Goal: Task Accomplishment & Management: Use online tool/utility

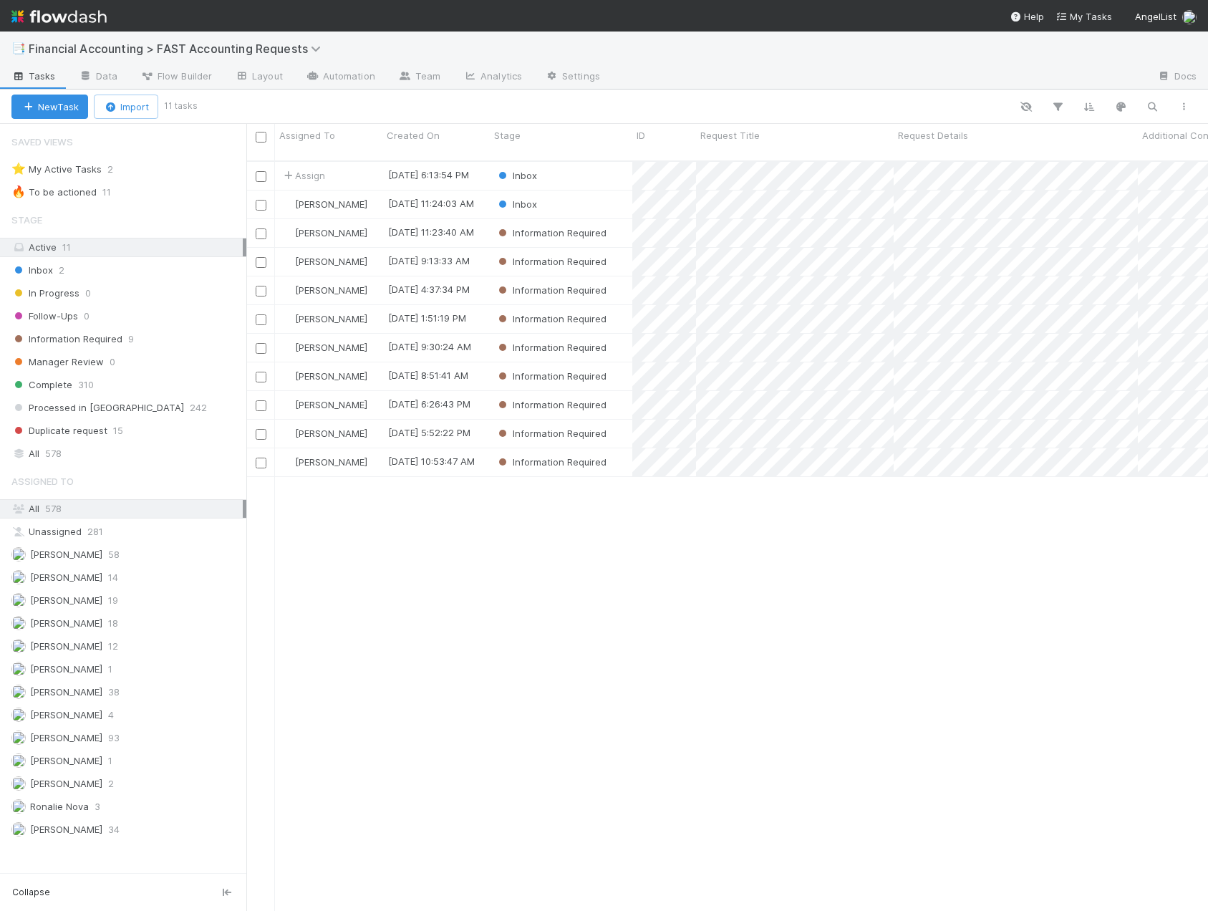
scroll to position [751, 951]
click at [578, 163] on div "Inbox" at bounding box center [561, 176] width 142 height 28
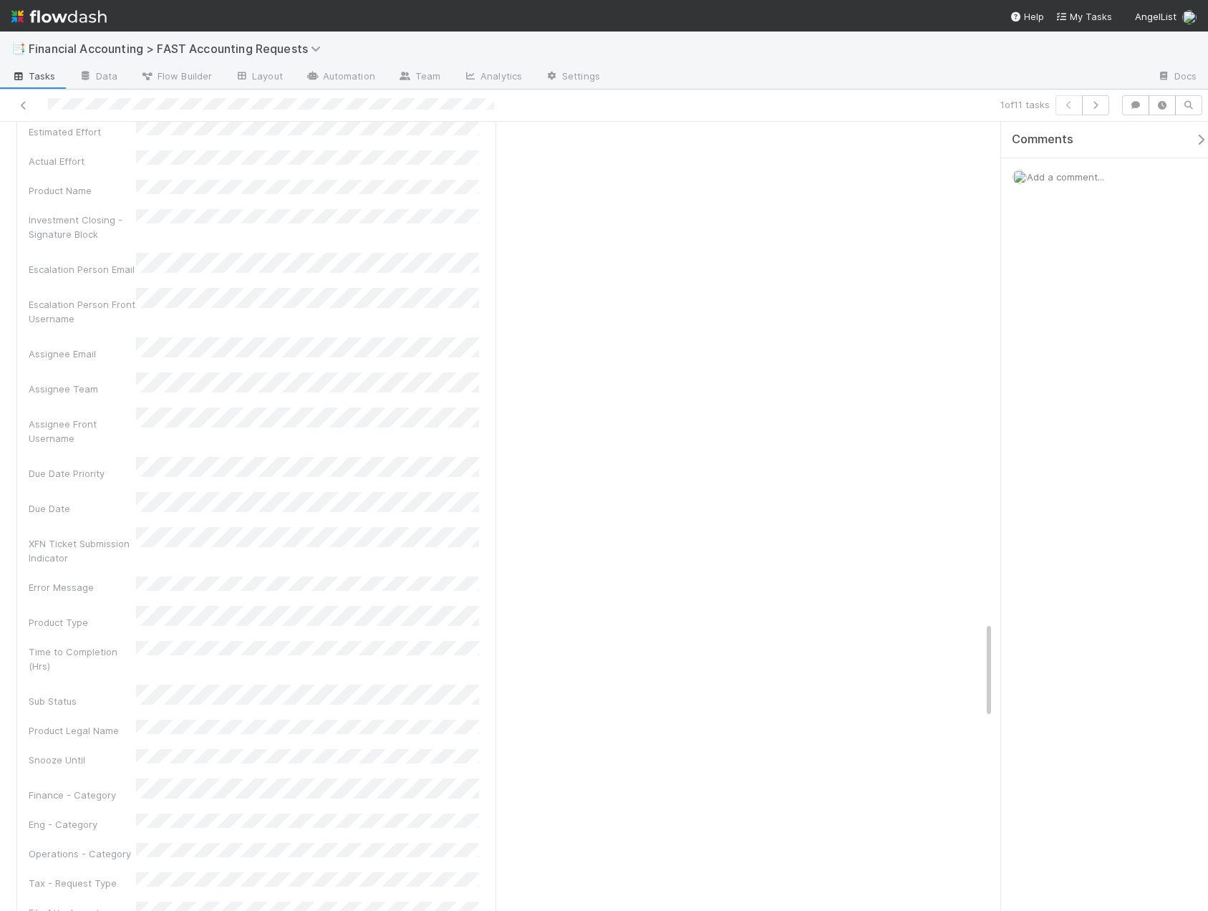
scroll to position [800, 0]
drag, startPoint x: 989, startPoint y: 657, endPoint x: 939, endPoint y: 142, distance: 517.3
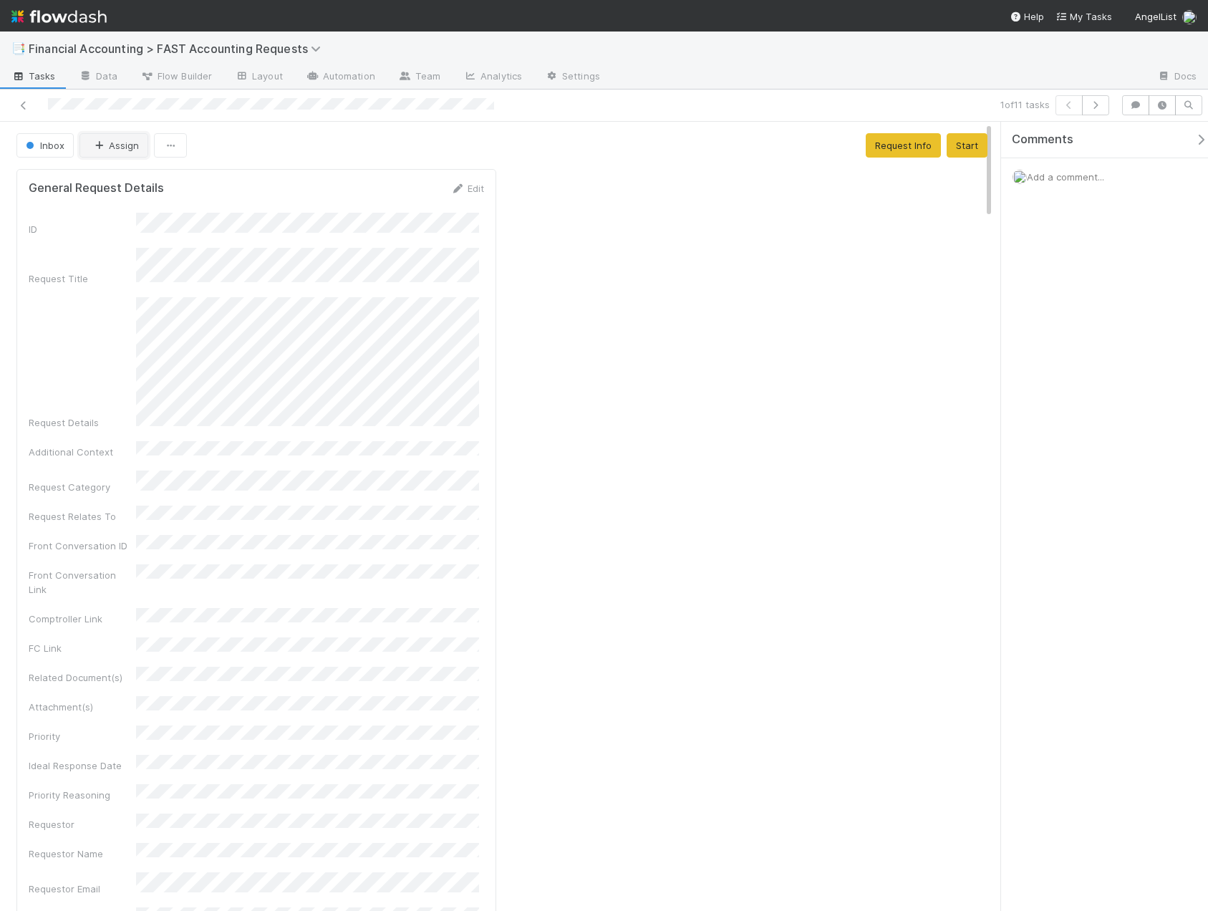
click at [100, 149] on icon "button" at bounding box center [99, 145] width 14 height 9
click at [140, 234] on span "[PERSON_NAME]" at bounding box center [137, 233] width 72 height 11
click at [26, 110] on icon at bounding box center [23, 105] width 14 height 9
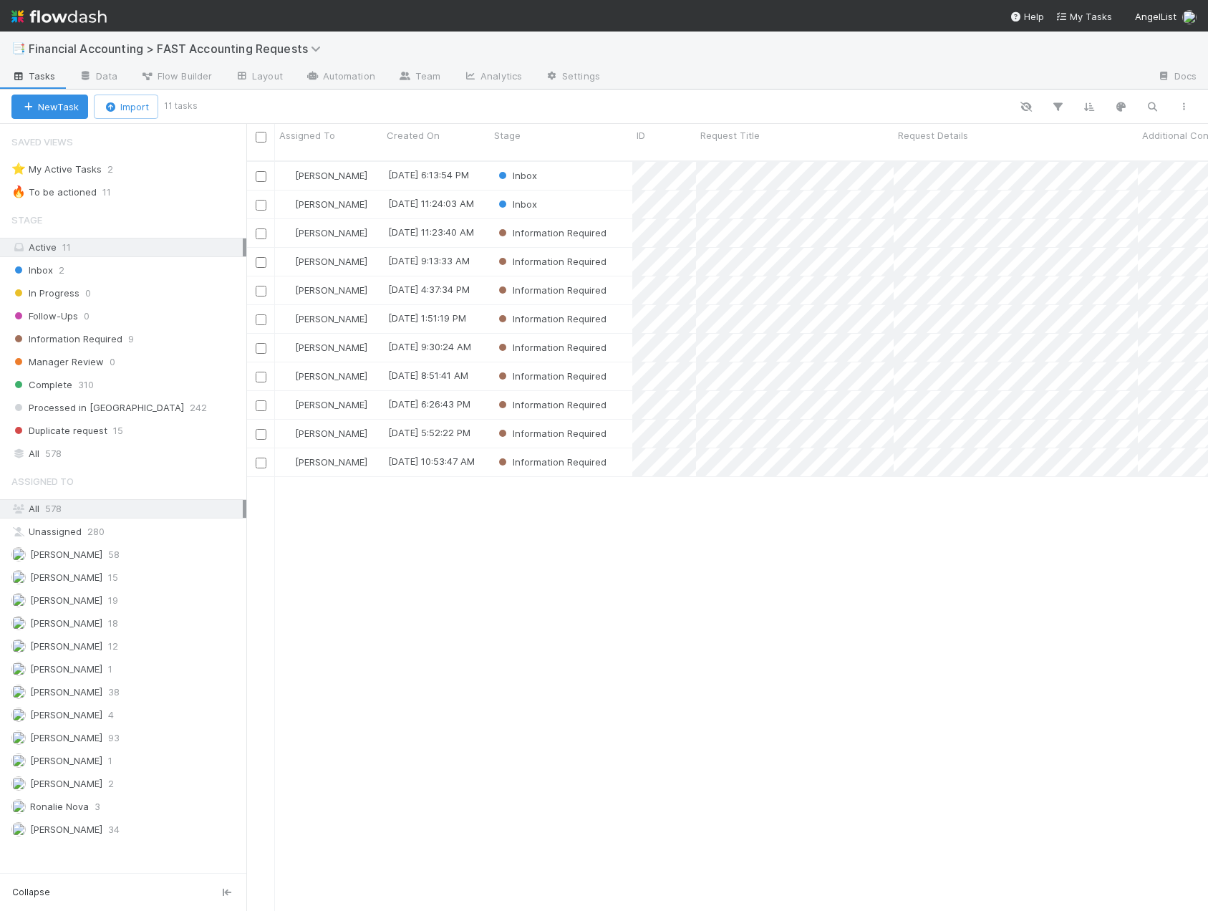
scroll to position [751, 951]
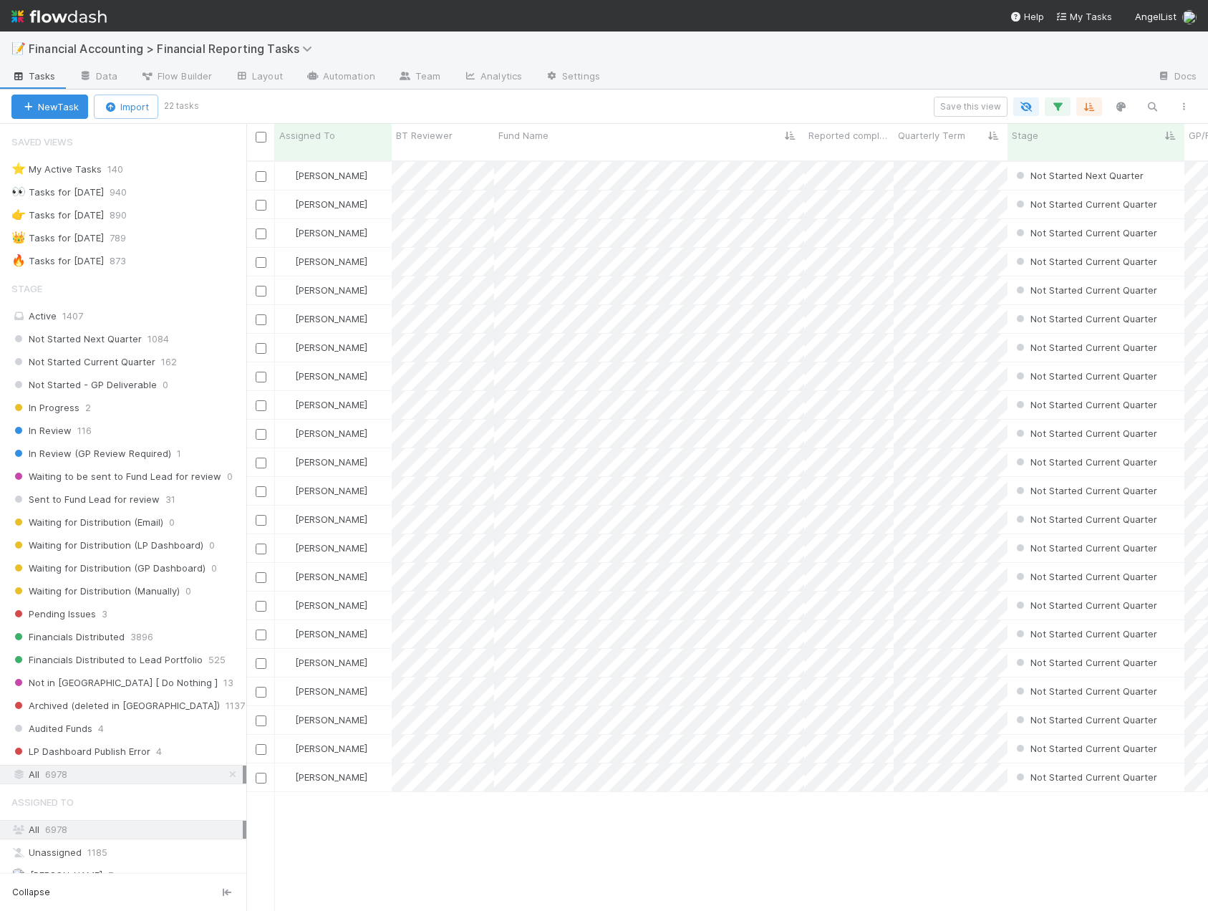
scroll to position [751, 951]
click at [1156, 109] on icon "button" at bounding box center [1152, 106] width 14 height 13
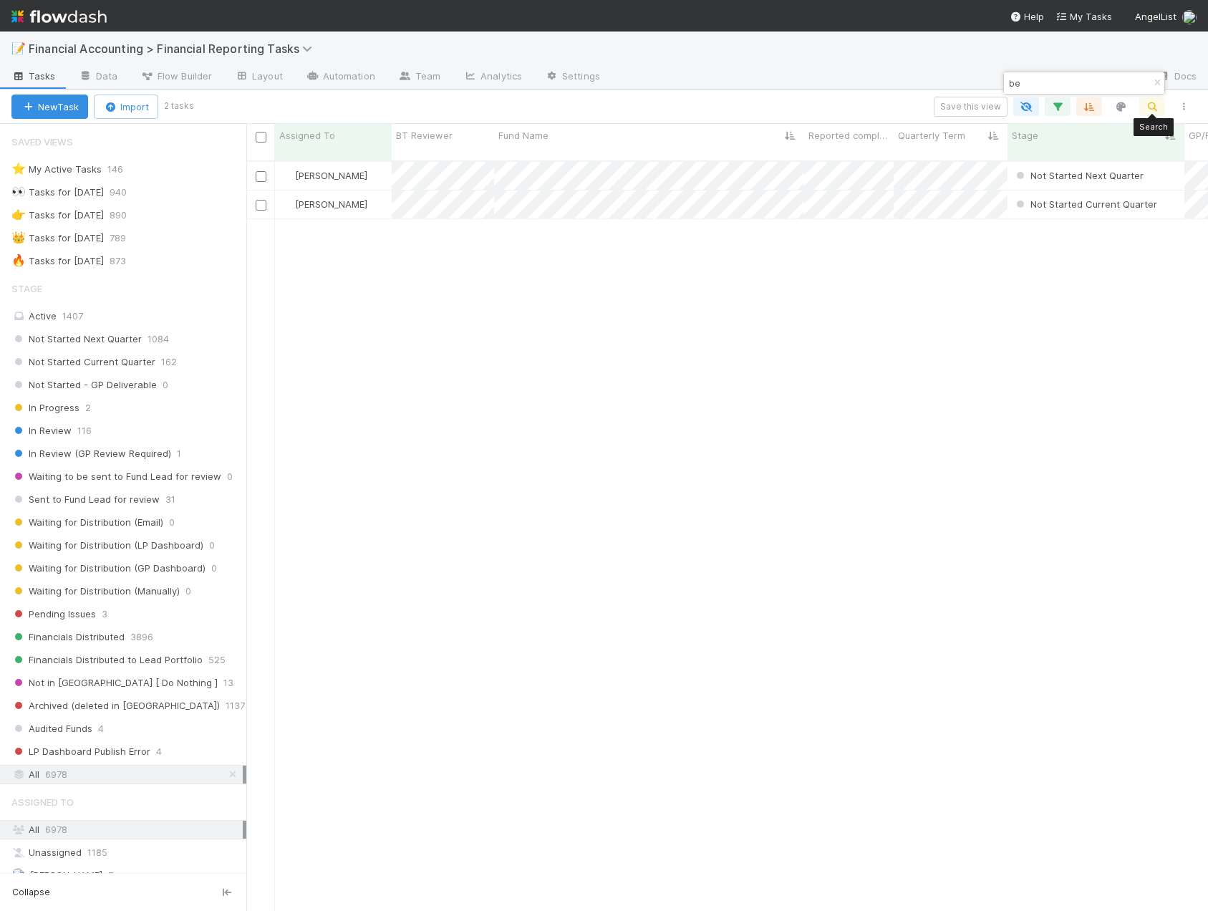
type input "b"
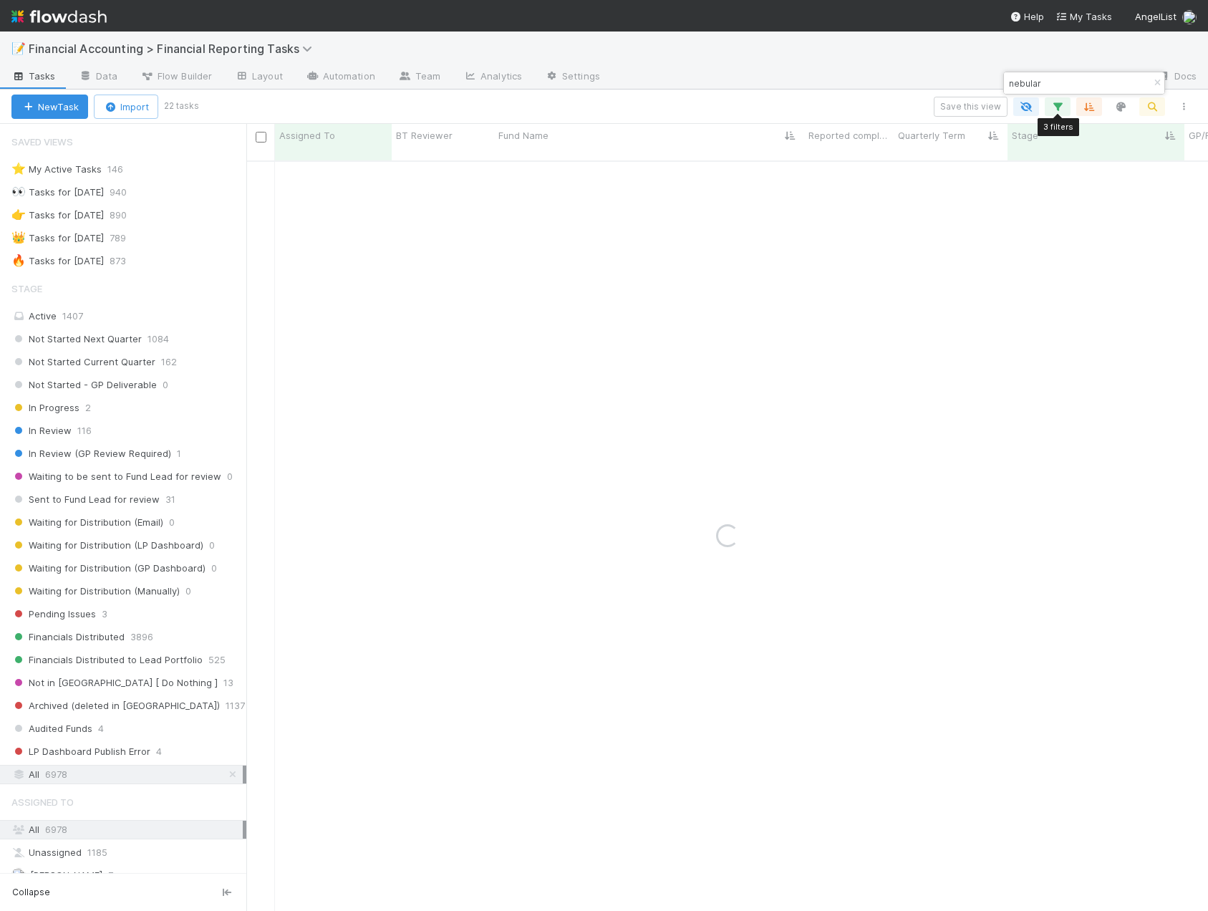
type input "nebular"
click at [1065, 108] on button "button" at bounding box center [1058, 106] width 26 height 19
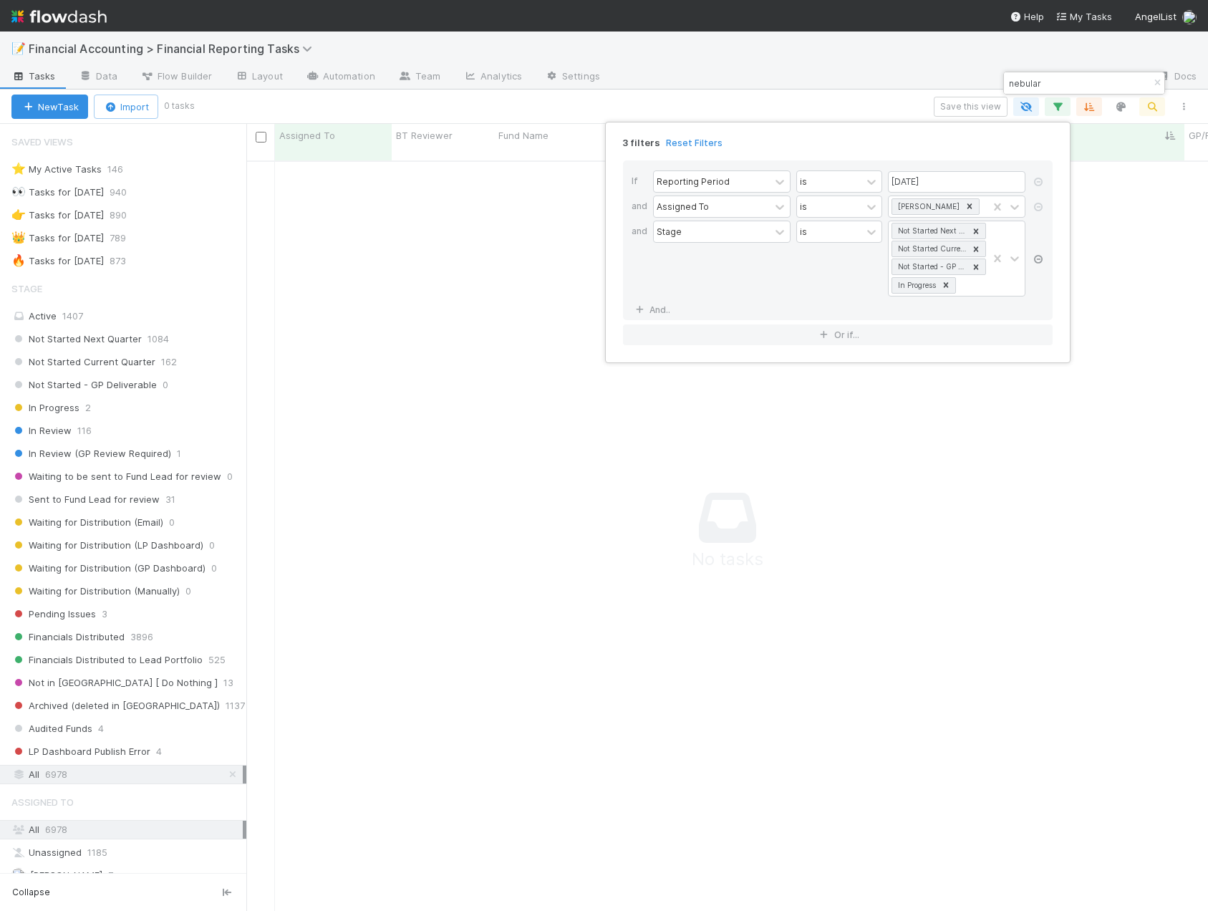
click at [1037, 260] on icon at bounding box center [1038, 259] width 14 height 9
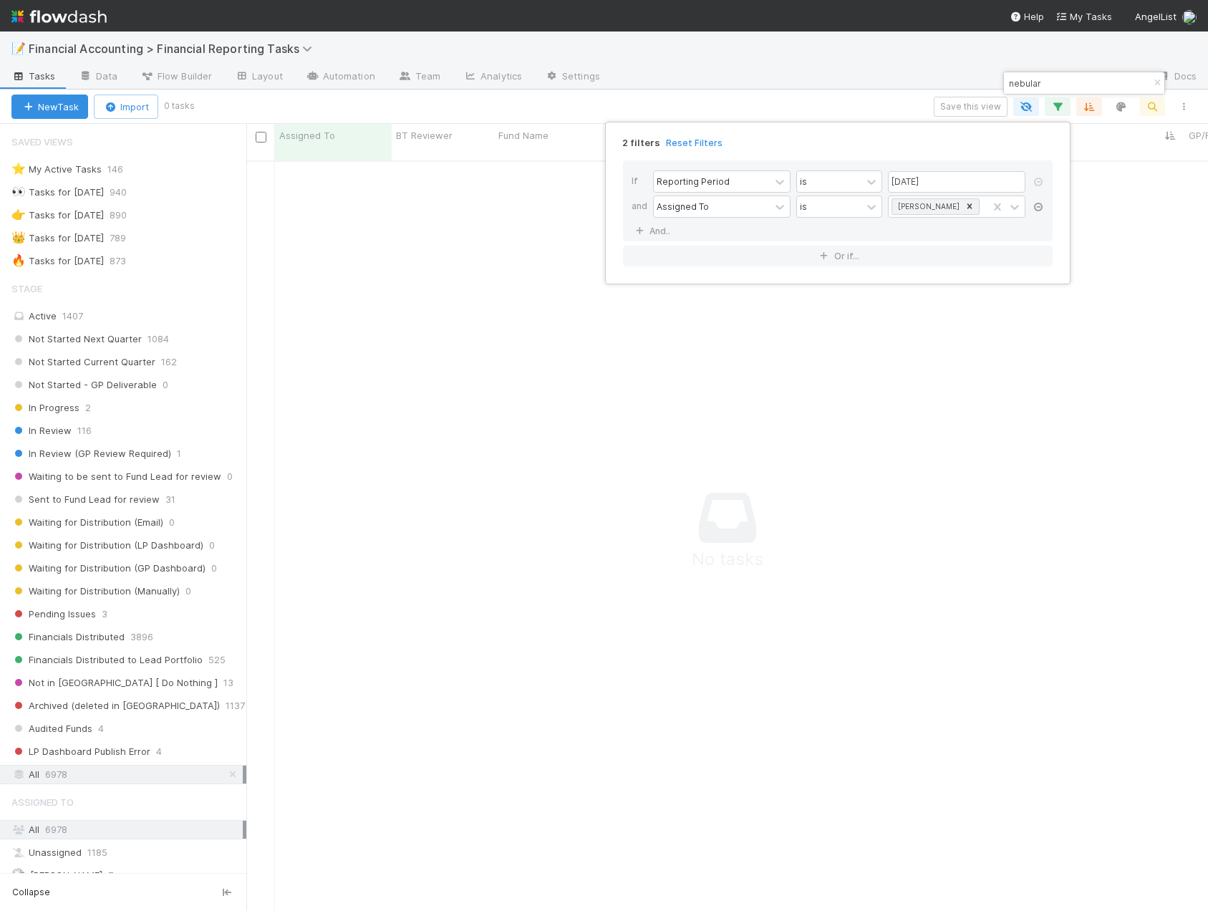
click at [1039, 210] on icon at bounding box center [1038, 207] width 14 height 9
click at [819, 97] on div "1 filter Reset Filters If Reporting Period is 06/30/2025 And.. Or if..." at bounding box center [604, 455] width 1208 height 911
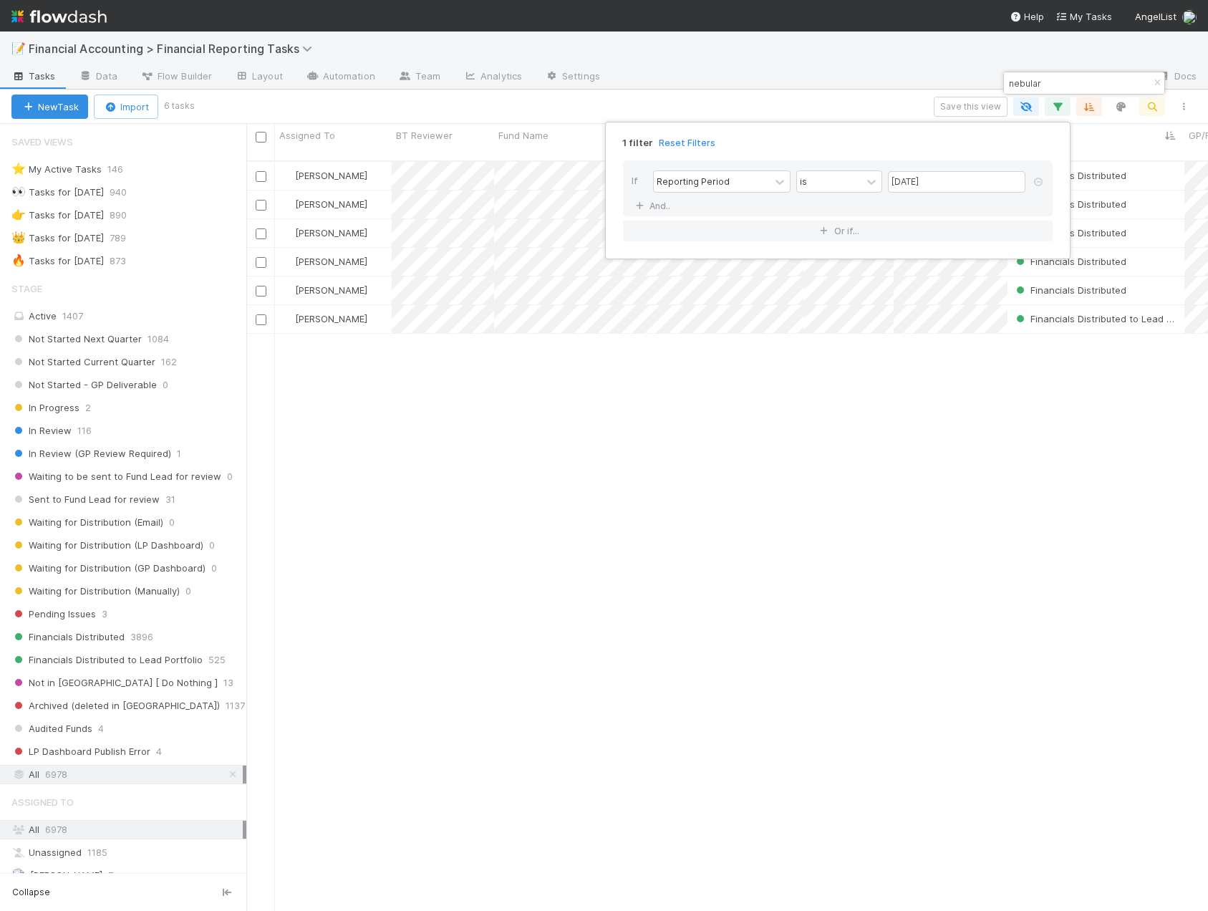
scroll to position [751, 951]
click at [819, 97] on div "1 filter Reset Filters If Reporting Period is 06/30/2025 And.. Or if..." at bounding box center [604, 455] width 1208 height 911
